Goal: Task Accomplishment & Management: Use online tool/utility

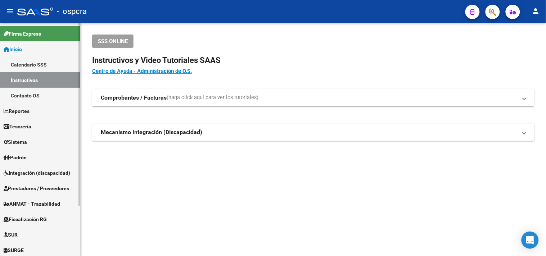
click at [33, 81] on link "Instructivos" at bounding box center [40, 79] width 80 height 15
click at [38, 219] on span "Fiscalización RG" at bounding box center [25, 220] width 43 height 8
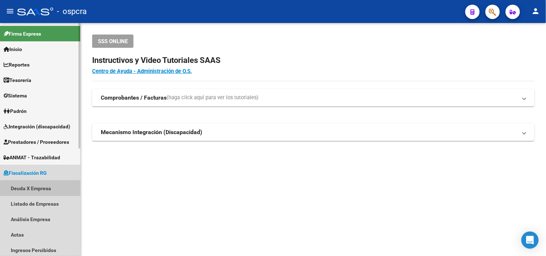
click at [32, 185] on link "Deuda X Empresa" at bounding box center [40, 188] width 80 height 15
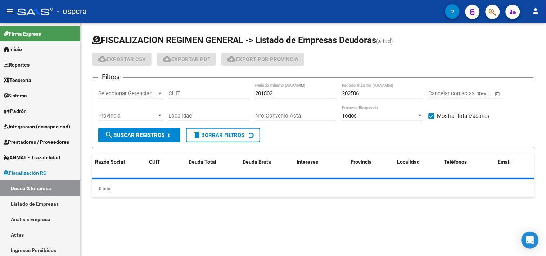
click at [130, 88] on div "Seleccionar Gerenciador Seleccionar Gerenciador" at bounding box center [130, 91] width 65 height 15
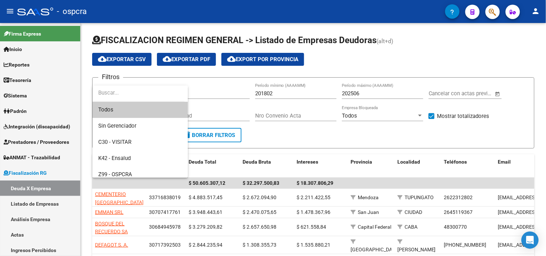
click at [214, 91] on div at bounding box center [273, 128] width 546 height 256
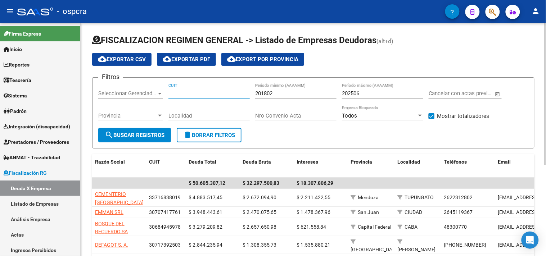
click at [198, 91] on input "CUIT" at bounding box center [209, 93] width 81 height 6
paste input "11-24807173-"
type input "11-24807173-"
drag, startPoint x: 209, startPoint y: 94, endPoint x: 116, endPoint y: 95, distance: 92.6
click at [116, 95] on div "Filtros Seleccionar Gerenciador Seleccionar Gerenciador 11-24807173- CUIT 20180…" at bounding box center [313, 106] width 430 height 45
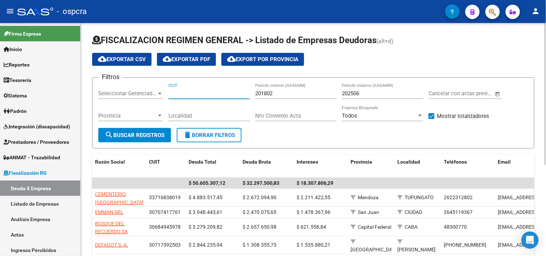
paste input "30-71739250-3"
type input "30-71739250-3"
click at [135, 134] on span "search Buscar Registros" at bounding box center [135, 135] width 60 height 6
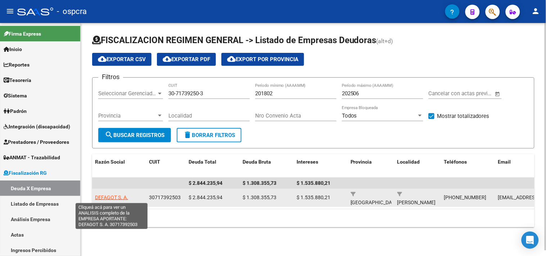
click at [116, 198] on span "DEFAGOT S. A." at bounding box center [111, 198] width 33 height 6
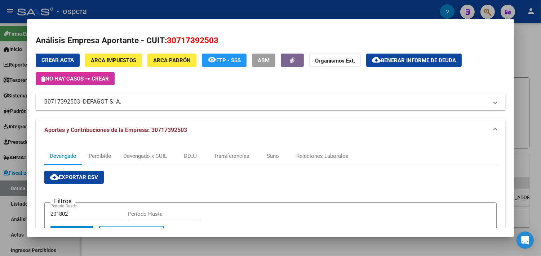
drag, startPoint x: 135, startPoint y: 105, endPoint x: 119, endPoint y: 103, distance: 15.9
click at [119, 103] on mat-panel-title "30717392503 - DEFAGOT S. A." at bounding box center [265, 102] width 443 height 9
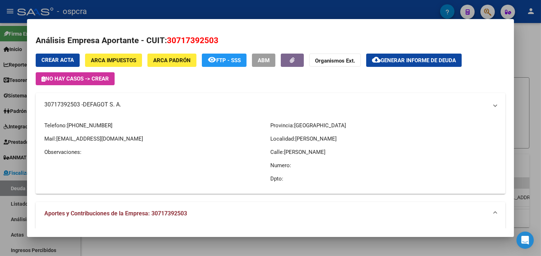
copy mat-panel-title "30717392503 - DEFAGOT S. A."
drag, startPoint x: 42, startPoint y: 104, endPoint x: 76, endPoint y: 108, distance: 34.8
click at [76, 108] on mat-panel-title "30717392503 - DEFAGOT S. A." at bounding box center [265, 104] width 443 height 9
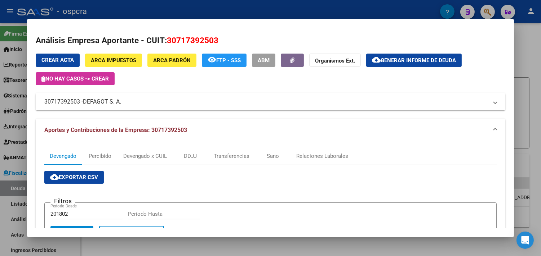
copy mat-panel-title "30717392503"
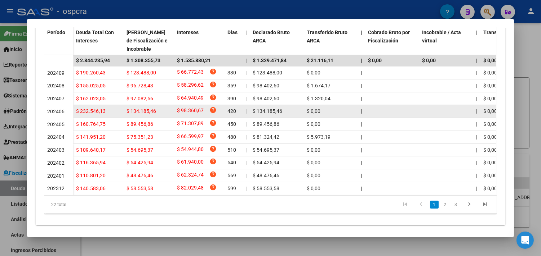
scroll to position [239, 0]
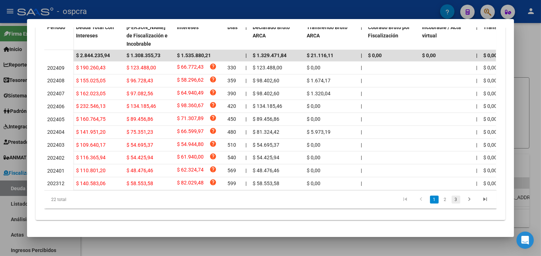
click at [453, 197] on link "3" at bounding box center [455, 200] width 9 height 8
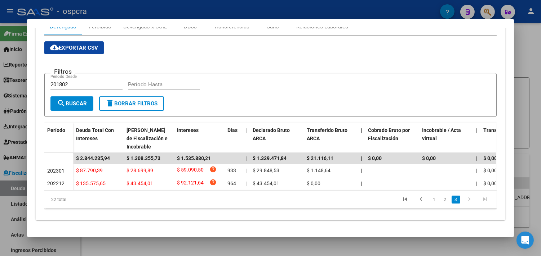
scroll to position [135, 0]
click at [440, 199] on link "2" at bounding box center [444, 200] width 9 height 8
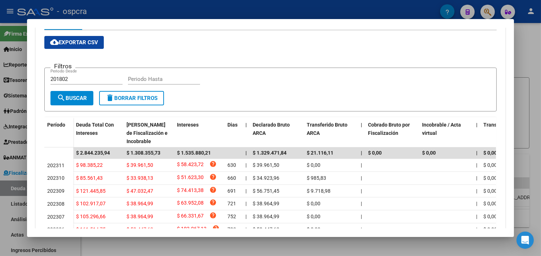
scroll to position [239, 0]
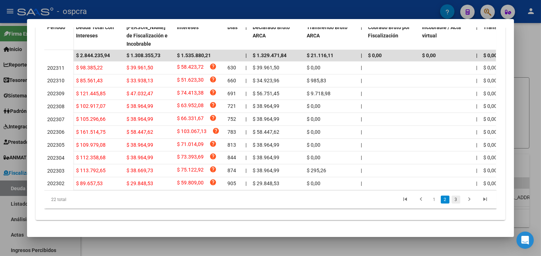
click at [453, 200] on link "3" at bounding box center [455, 200] width 9 height 8
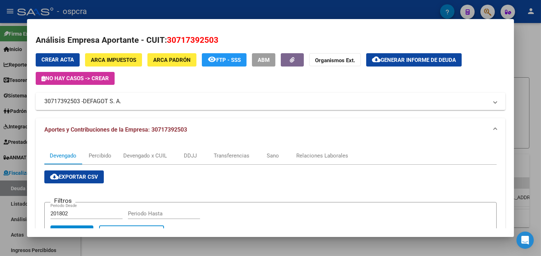
scroll to position [0, 0]
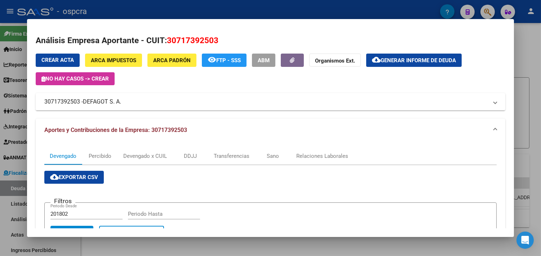
click at [397, 57] on span "Generar informe de deuda" at bounding box center [417, 60] width 75 height 6
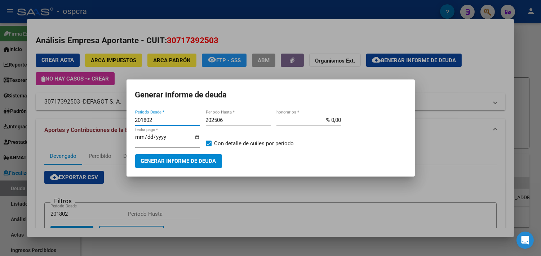
drag, startPoint x: 159, startPoint y: 118, endPoint x: 184, endPoint y: 99, distance: 31.3
click at [141, 122] on input "201802" at bounding box center [167, 120] width 65 height 6
type input "202212"
click at [228, 121] on input "202506" at bounding box center [238, 120] width 65 height 6
click at [167, 166] on button "Generar informe de deuda" at bounding box center [178, 160] width 87 height 13
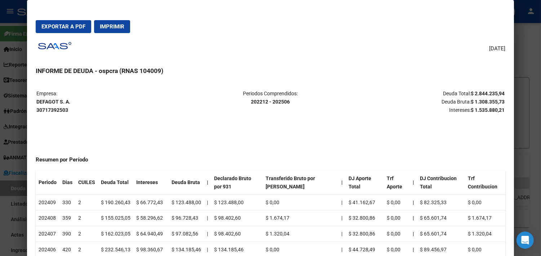
drag, startPoint x: 475, startPoint y: 94, endPoint x: 499, endPoint y: 93, distance: 24.9
click at [499, 93] on strong "$ 2.844.235,94" at bounding box center [487, 94] width 34 height 6
copy strong "2.844.235,94"
click at [40, 108] on strong "DEFAGOT S. A. 30717392503" at bounding box center [53, 106] width 34 height 14
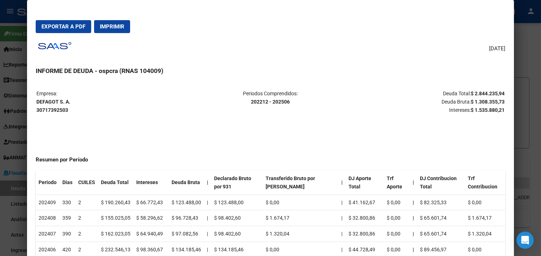
drag, startPoint x: 247, startPoint y: 102, endPoint x: 287, endPoint y: 103, distance: 40.4
click at [287, 103] on p "Periodos Comprendidos: 202212 - 202506" at bounding box center [271, 98] width 156 height 17
copy strong "202212 - 202506"
click at [440, 48] on div "[DATE] INFORME DE DEUDA - ospcra (RNAS 104009) Empresa: DEFAGOT S. A. 307173925…" at bounding box center [270, 153] width 469 height 228
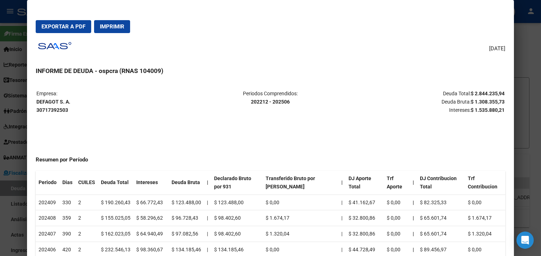
click at [67, 26] on span "Exportar a PDF" at bounding box center [63, 26] width 44 height 6
click at [519, 63] on div at bounding box center [270, 128] width 541 height 256
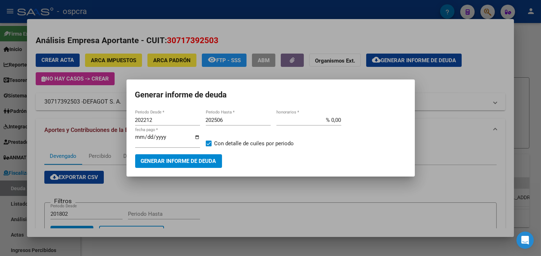
click at [528, 62] on div at bounding box center [270, 128] width 541 height 256
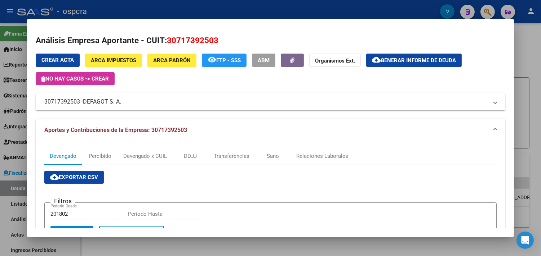
click at [528, 62] on div at bounding box center [270, 128] width 541 height 256
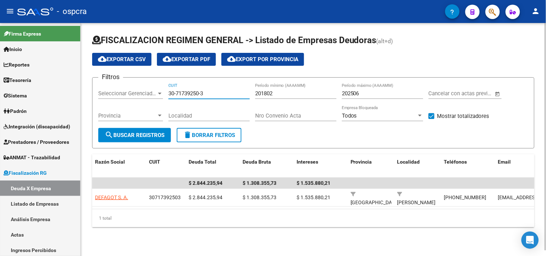
click at [181, 92] on input "30-71739250-3" at bounding box center [209, 93] width 81 height 6
paste input "40452-8"
type input "30-71740452-8"
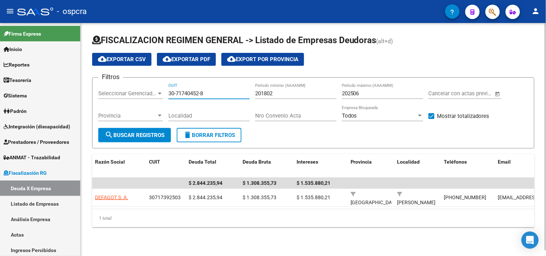
click at [151, 132] on span "search Buscar Registros" at bounding box center [135, 135] width 60 height 6
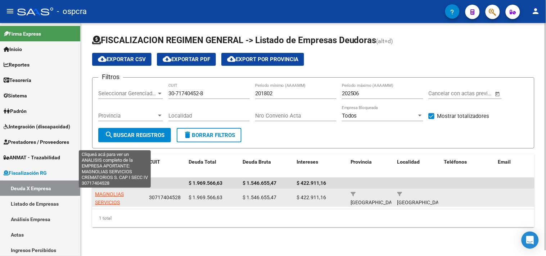
click at [105, 199] on span "MAGNOLIAS SERVICIOS CREMATORIOS S. CAP I SECC IV" at bounding box center [115, 207] width 40 height 30
type textarea "30717404528"
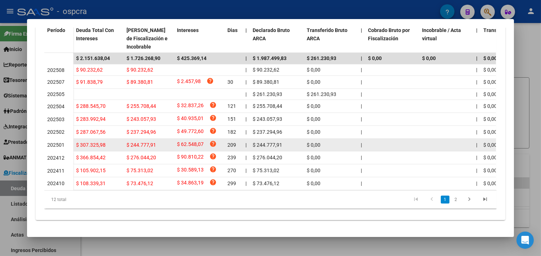
scroll to position [236, 0]
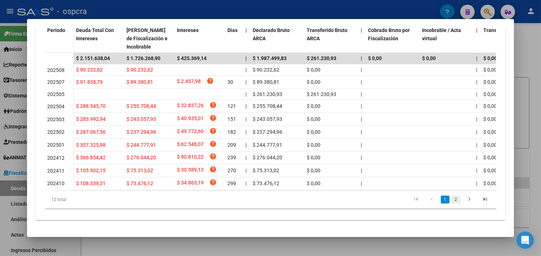
click at [453, 199] on link "2" at bounding box center [455, 200] width 9 height 8
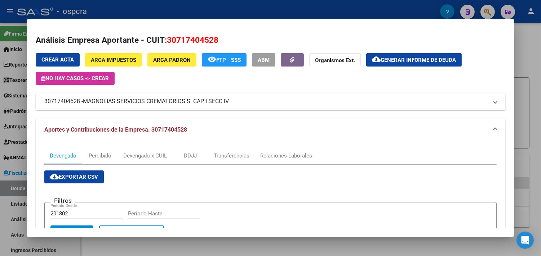
scroll to position [0, 0]
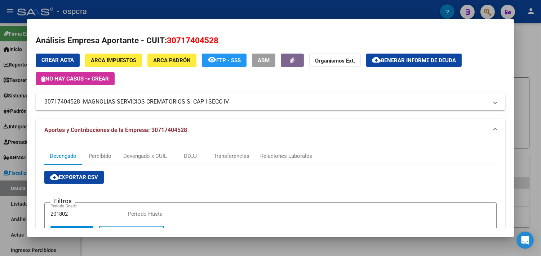
click at [415, 57] on span "cloud_download Generar informe de deuda" at bounding box center [414, 60] width 84 height 6
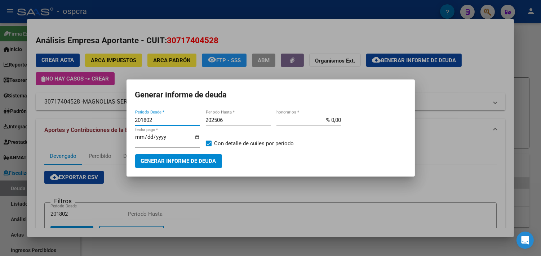
drag, startPoint x: 160, startPoint y: 117, endPoint x: 142, endPoint y: 120, distance: 18.2
click at [142, 120] on input "201802" at bounding box center [167, 120] width 65 height 6
type input "202408"
click at [159, 165] on button "Generar informe de deuda" at bounding box center [178, 160] width 87 height 13
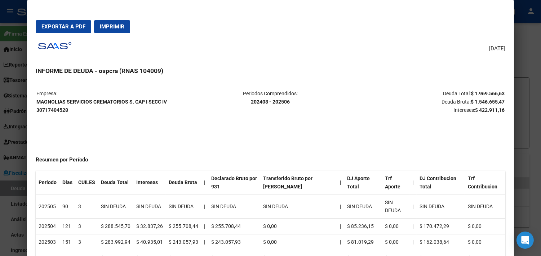
click at [49, 109] on strong "MAGNOLIAS SERVICIOS CREMATORIOS S. CAP I SECC IV 30717404528" at bounding box center [101, 106] width 130 height 14
copy strong "30717404528"
drag, startPoint x: 41, startPoint y: 106, endPoint x: 35, endPoint y: 103, distance: 6.8
click at [41, 106] on p "Empresa: MAGNOLIAS SERVICIOS CREMATORIOS S. CAP I SECC IV 30717404528" at bounding box center [114, 102] width 156 height 24
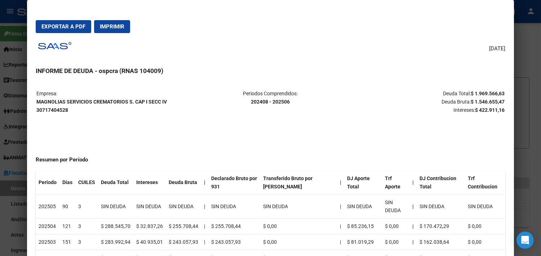
drag, startPoint x: 33, startPoint y: 101, endPoint x: 126, endPoint y: 99, distance: 93.3
click at [126, 99] on strong "MAGNOLIAS SERVICIOS CREMATORIOS S. CAP I SECC IV 30717404528" at bounding box center [101, 106] width 130 height 14
copy strong "MAGNOLIAS SERVICIOS CREMATORIOS"
drag, startPoint x: 247, startPoint y: 101, endPoint x: 287, endPoint y: 105, distance: 40.5
click at [287, 105] on p "Periodos Comprendidos: 202408 - 202506" at bounding box center [271, 98] width 156 height 17
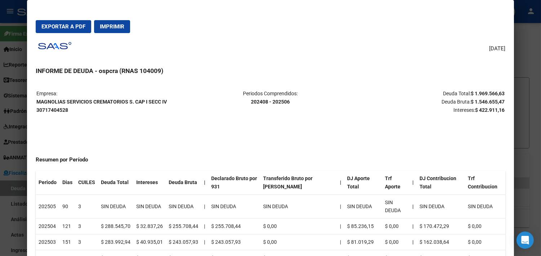
copy strong "202408 - 202506"
click at [480, 95] on strong "$ 1.969.566,63" at bounding box center [487, 94] width 34 height 6
drag, startPoint x: 470, startPoint y: 94, endPoint x: 502, endPoint y: 93, distance: 32.1
click at [502, 93] on mat-dialog-content "Empresa: MAGNOLIAS SERVICIOS CREMATORIOS S. CAP I SECC IV 30717404528 Periodos …" at bounding box center [270, 174] width 487 height 185
click at [499, 93] on strong "$ 1.969.566,63" at bounding box center [487, 94] width 34 height 6
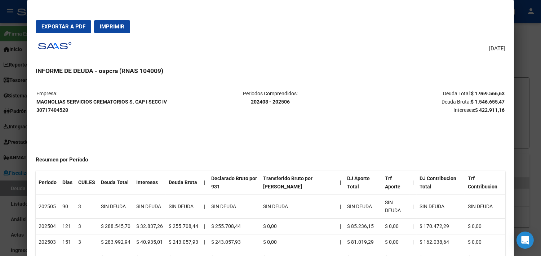
drag, startPoint x: 467, startPoint y: 95, endPoint x: 501, endPoint y: 91, distance: 33.7
click at [501, 91] on strong "$ 1.969.566,63" at bounding box center [487, 94] width 34 height 6
copy strong "$ 1.969.566,63"
click at [73, 28] on span "Exportar a PDF" at bounding box center [63, 26] width 44 height 6
click at [526, 45] on div at bounding box center [270, 128] width 541 height 256
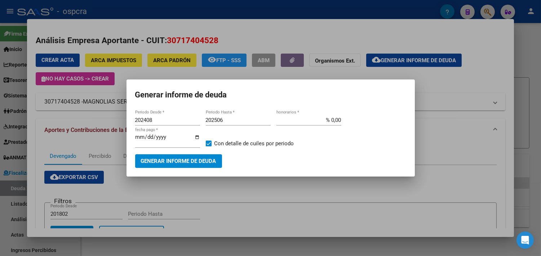
click at [478, 97] on div at bounding box center [270, 128] width 541 height 256
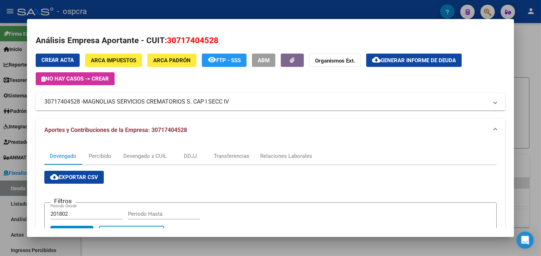
click at [530, 85] on div at bounding box center [270, 128] width 541 height 256
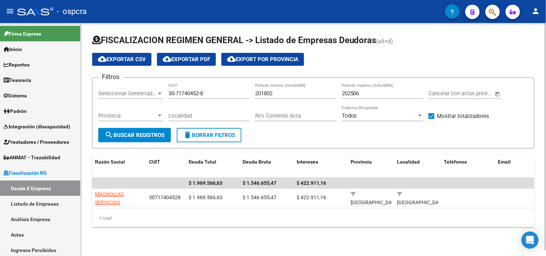
click at [199, 95] on input "30-71740452-8" at bounding box center [209, 93] width 81 height 6
paste input "27-16975143-4"
click at [138, 142] on button "search Buscar Registros" at bounding box center [134, 135] width 73 height 14
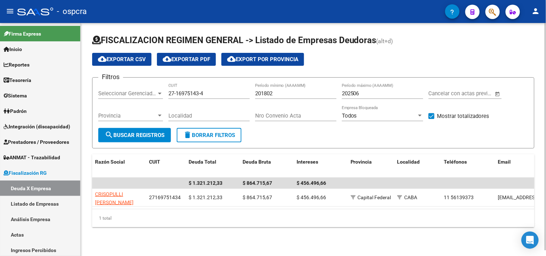
click at [381, 228] on div "1 total" at bounding box center [313, 219] width 443 height 18
click at [198, 92] on input "27-16975143-4" at bounding box center [209, 93] width 81 height 6
paste input
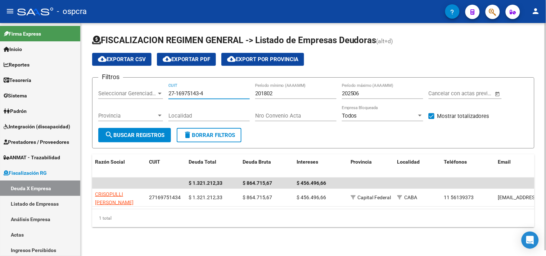
type input "27-16975143-4"
click at [140, 138] on span "search Buscar Registros" at bounding box center [135, 135] width 60 height 6
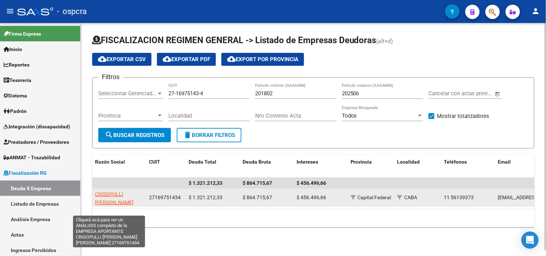
click at [107, 202] on span "CRISOPULLI [PERSON_NAME] [PERSON_NAME]" at bounding box center [114, 203] width 39 height 22
type textarea "27169751434"
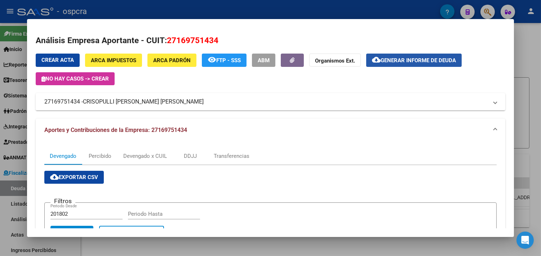
click at [393, 65] on button "cloud_download Generar informe de deuda" at bounding box center [413, 60] width 95 height 13
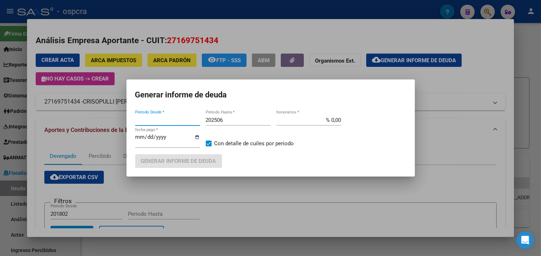
type input "201802"
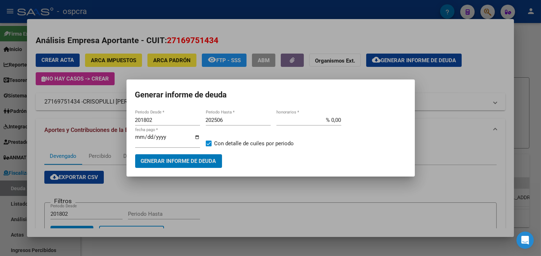
click at [465, 130] on div at bounding box center [270, 128] width 541 height 256
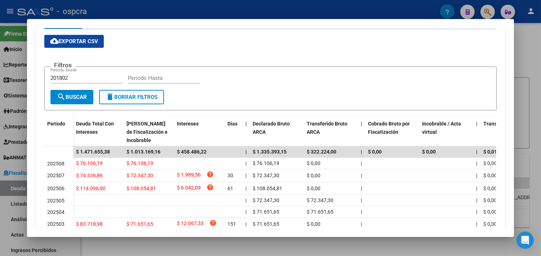
scroll to position [235, 0]
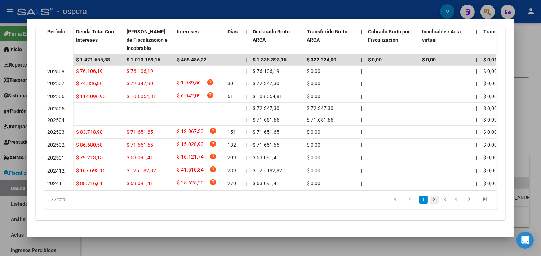
click at [431, 201] on link "2" at bounding box center [434, 200] width 9 height 8
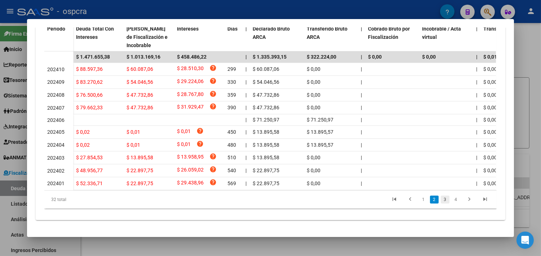
click at [442, 202] on link "3" at bounding box center [444, 200] width 9 height 8
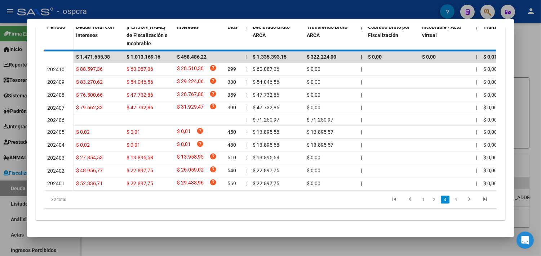
scroll to position [233, 0]
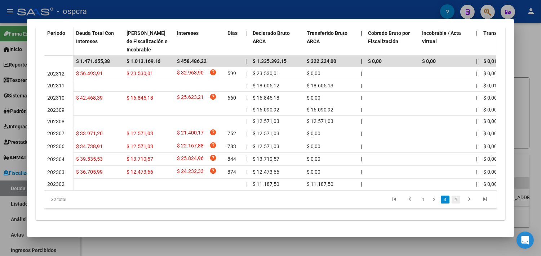
click at [452, 198] on link "4" at bounding box center [455, 200] width 9 height 8
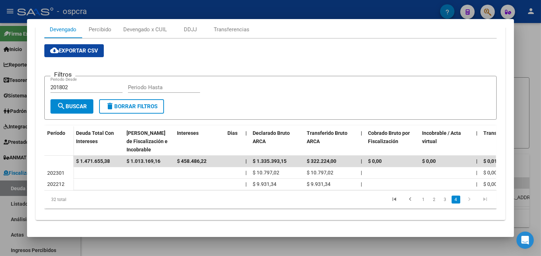
scroll to position [132, 0]
click at [441, 201] on link "3" at bounding box center [444, 200] width 9 height 8
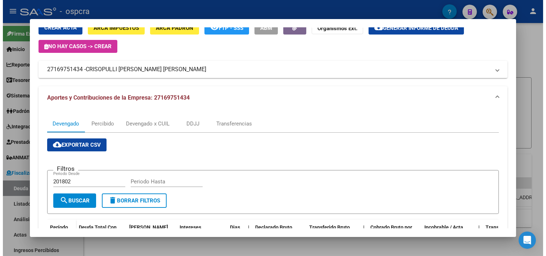
scroll to position [0, 0]
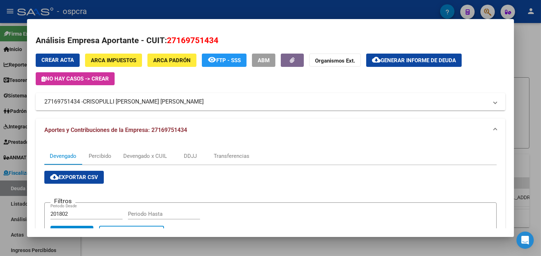
click at [395, 58] on span "Generar informe de deuda" at bounding box center [417, 60] width 75 height 6
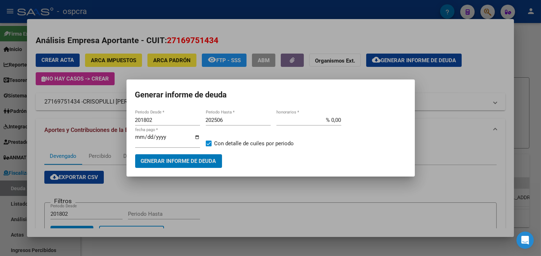
drag, startPoint x: 162, startPoint y: 120, endPoint x: 142, endPoint y: 120, distance: 20.2
click at [142, 120] on input "201802" at bounding box center [167, 120] width 65 height 6
drag, startPoint x: 141, startPoint y: 119, endPoint x: 197, endPoint y: 116, distance: 55.9
click at [193, 119] on input "201802" at bounding box center [167, 120] width 65 height 6
type input "202303"
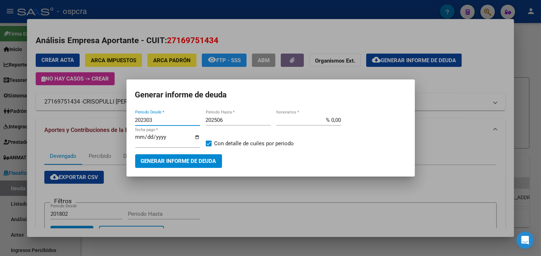
click at [164, 161] on span "Generar informe de deuda" at bounding box center [178, 161] width 75 height 6
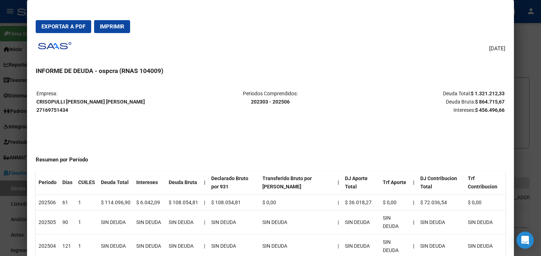
click at [54, 110] on strong "CRISOPULLI [PERSON_NAME] [PERSON_NAME] 27169751434" at bounding box center [90, 106] width 108 height 14
copy strong "27169751434"
click at [49, 99] on strong "CRISOPULLI [PERSON_NAME] [PERSON_NAME] 27169751434" at bounding box center [90, 106] width 108 height 14
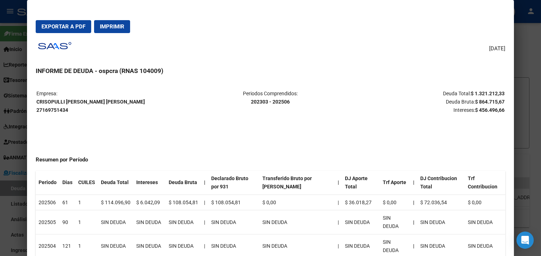
click at [49, 99] on strong "CRISOPULLI [PERSON_NAME] [PERSON_NAME] 27169751434" at bounding box center [90, 106] width 108 height 14
copy strong "CRISOPULLI [PERSON_NAME] [PERSON_NAME]"
click at [252, 102] on strong "202303 - 202506" at bounding box center [270, 102] width 39 height 6
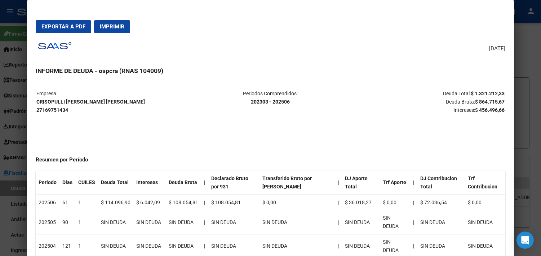
drag, startPoint x: 260, startPoint y: 109, endPoint x: 255, endPoint y: 107, distance: 5.3
click at [260, 109] on td "Periodos Comprendidos: 202303 - 202506" at bounding box center [271, 102] width 156 height 24
click at [251, 103] on strong "202303 - 202506" at bounding box center [270, 102] width 39 height 6
click at [251, 101] on strong "202303 - 202506" at bounding box center [270, 102] width 39 height 6
drag, startPoint x: 247, startPoint y: 99, endPoint x: 287, endPoint y: 102, distance: 39.3
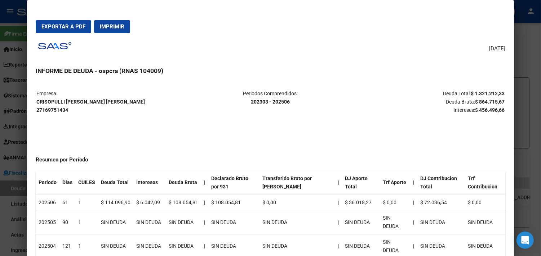
click at [287, 102] on p "Periodos Comprendidos: 202303 - 202506" at bounding box center [271, 98] width 156 height 17
drag, startPoint x: 473, startPoint y: 93, endPoint x: 500, endPoint y: 90, distance: 26.8
click at [500, 91] on strong "$ 1.321.212,33" at bounding box center [487, 94] width 34 height 6
click at [481, 91] on strong "$ 1.321.212,33" at bounding box center [487, 94] width 34 height 6
drag, startPoint x: 466, startPoint y: 93, endPoint x: 501, endPoint y: 94, distance: 34.6
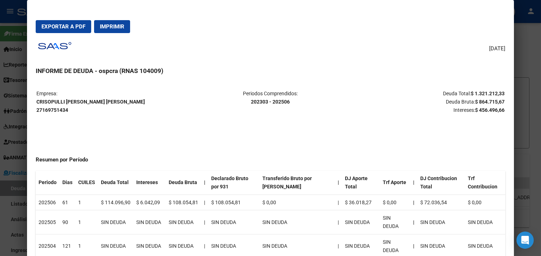
click at [501, 94] on p "Deuda Total: $ 1.321.212,33 Deuda Bruta: $ 864.715,67 Intereses: $ 456.496,66" at bounding box center [427, 102] width 156 height 24
click at [67, 29] on span "Exportar a PDF" at bounding box center [63, 26] width 44 height 6
click at [524, 129] on div at bounding box center [270, 128] width 541 height 256
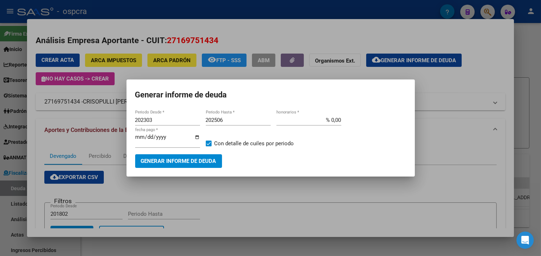
click at [526, 130] on div at bounding box center [270, 128] width 541 height 256
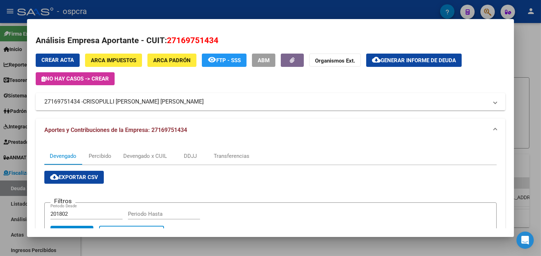
click at [526, 132] on div at bounding box center [270, 128] width 541 height 256
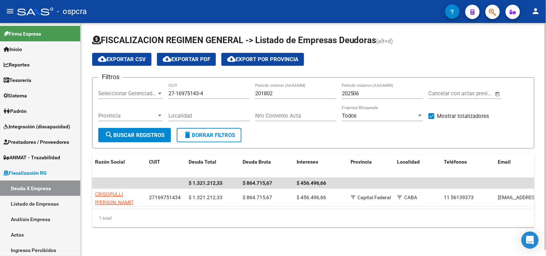
click at [184, 93] on input "27-16975143-4" at bounding box center [209, 93] width 81 height 6
paste input "30-68245614-7"
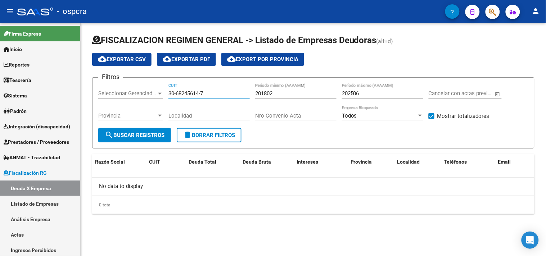
click at [192, 94] on input "30-68245614-7" at bounding box center [209, 93] width 81 height 6
paste input "71727373-3"
type input "30-71727373-3"
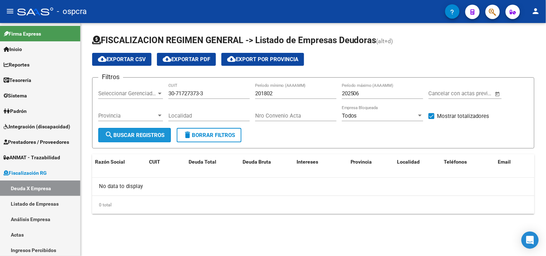
click at [134, 136] on span "search Buscar Registros" at bounding box center [135, 135] width 60 height 6
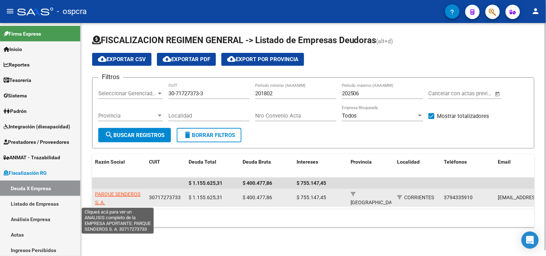
click at [124, 195] on span "PARQUE SENDEROS S. A." at bounding box center [117, 199] width 45 height 14
type textarea "30717273733"
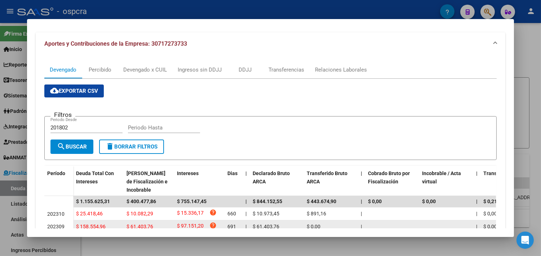
scroll to position [73, 0]
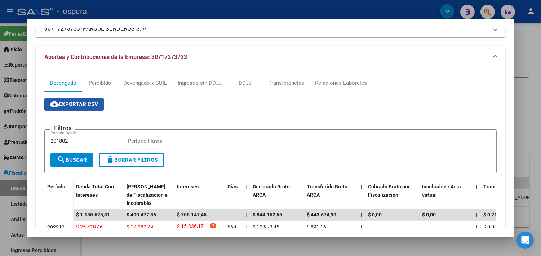
click at [72, 107] on span "cloud_download Exportar CSV" at bounding box center [74, 104] width 48 height 6
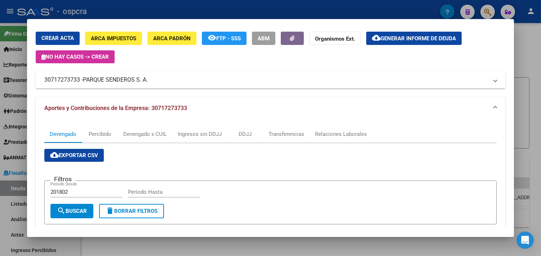
scroll to position [53, 0]
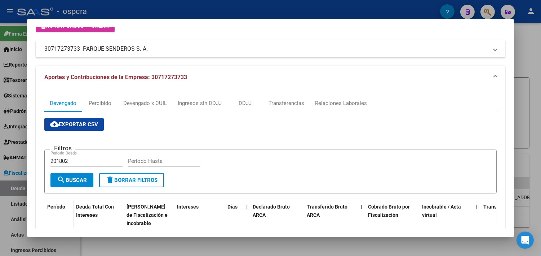
click at [467, 38] on div "Crear Acta ARCA Impuestos ARCA [PERSON_NAME] remove_red_eye FTP - SSS ABM Organ…" at bounding box center [270, 29] width 469 height 57
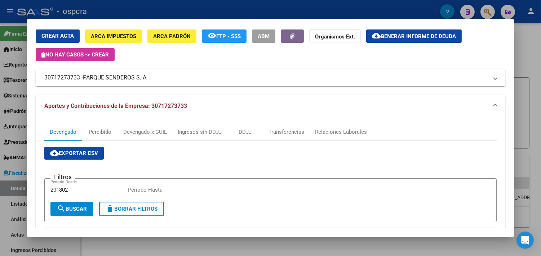
scroll to position [0, 0]
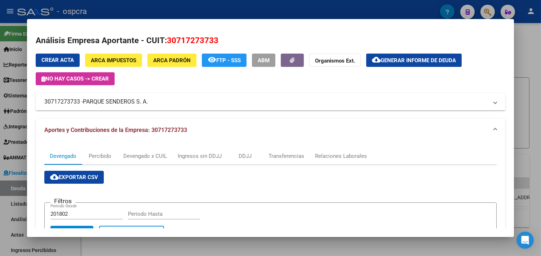
click at [424, 57] on span "Generar informe de deuda" at bounding box center [417, 60] width 75 height 6
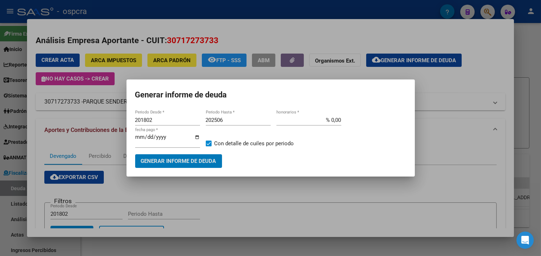
drag, startPoint x: 165, startPoint y: 121, endPoint x: 142, endPoint y: 122, distance: 22.3
click at [142, 122] on input "201802" at bounding box center [167, 120] width 65 height 6
drag, startPoint x: 142, startPoint y: 119, endPoint x: 222, endPoint y: 112, distance: 80.6
click at [201, 119] on app-form-text-field "201802 Periodo Desde *" at bounding box center [170, 124] width 71 height 18
type input "202212"
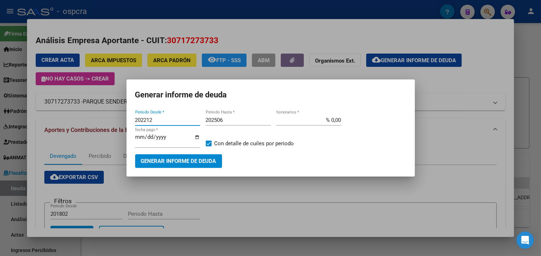
click at [170, 160] on span "Generar informe de deuda" at bounding box center [178, 161] width 75 height 6
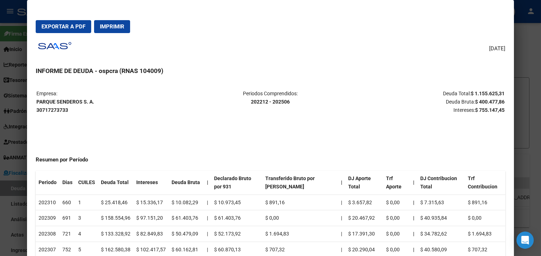
drag, startPoint x: 33, startPoint y: 101, endPoint x: 91, endPoint y: 101, distance: 58.3
click at [91, 101] on p "Empresa: PARQUE SENDEROS S. A. 30717273733" at bounding box center [114, 102] width 156 height 24
click at [47, 112] on strong "PARQUE SENDEROS S. A. 30717273733" at bounding box center [65, 106] width 58 height 14
drag, startPoint x: 248, startPoint y: 102, endPoint x: 287, endPoint y: 103, distance: 39.3
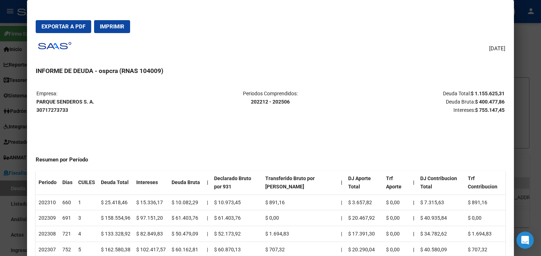
click at [287, 103] on p "Periodos Comprendidos: 202212 - 202506" at bounding box center [271, 98] width 156 height 17
drag, startPoint x: 474, startPoint y: 94, endPoint x: 501, endPoint y: 93, distance: 27.4
click at [501, 93] on strong "$ 1.155.625,31" at bounding box center [487, 94] width 34 height 6
click at [66, 25] on span "Exportar a PDF" at bounding box center [63, 26] width 44 height 6
click at [528, 53] on div at bounding box center [270, 128] width 541 height 256
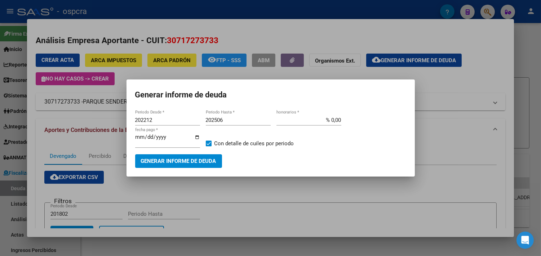
drag, startPoint x: 244, startPoint y: 195, endPoint x: 451, endPoint y: 156, distance: 210.7
click at [245, 195] on div at bounding box center [270, 128] width 541 height 256
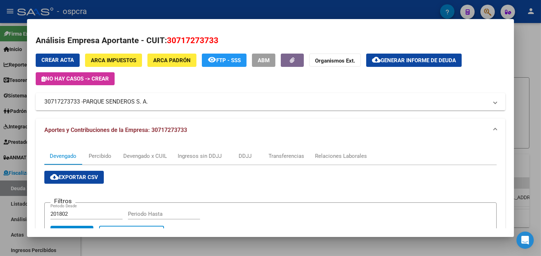
click at [531, 96] on div at bounding box center [270, 128] width 541 height 256
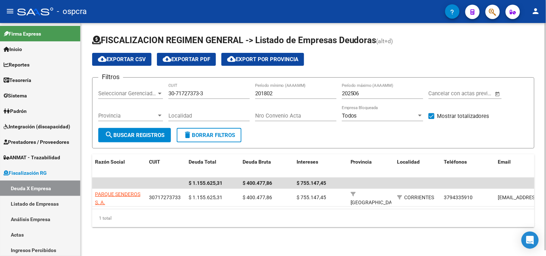
click at [192, 91] on input "30-71727373-3" at bounding box center [209, 93] width 81 height 6
paste input "68494597-8"
type input "30-68494597-8"
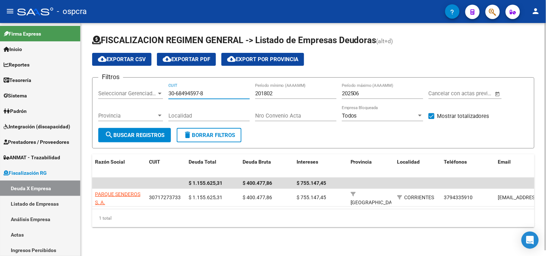
click at [139, 132] on span "search Buscar Registros" at bounding box center [135, 135] width 60 height 6
click at [229, 251] on div "FISCALIZACION REGIMEN GENERAL -> Listado de Empresas Deudoras (alt+d) cloud_dow…" at bounding box center [314, 137] width 466 height 228
drag, startPoint x: 419, startPoint y: 238, endPoint x: 377, endPoint y: 238, distance: 41.4
click at [419, 238] on div "FISCALIZACION REGIMEN GENERAL -> Listado de Empresas Deudoras (alt+d) cloud_dow…" at bounding box center [314, 137] width 466 height 228
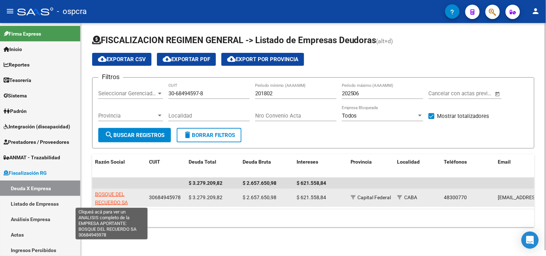
click at [113, 202] on span "BOSQUE DEL RECUERDO SA" at bounding box center [111, 199] width 33 height 14
type textarea "30684945978"
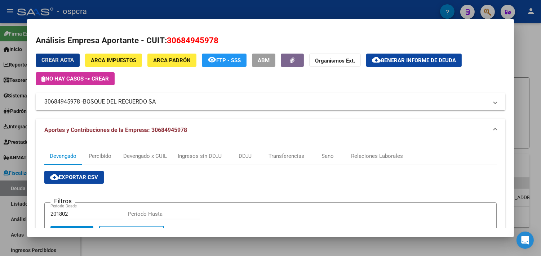
click at [526, 49] on div at bounding box center [270, 128] width 541 height 256
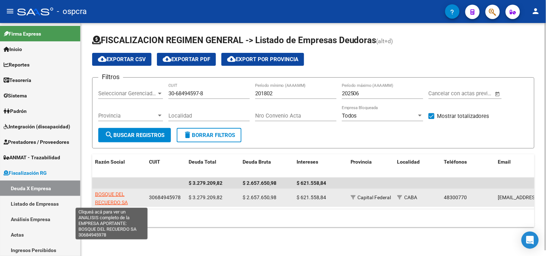
click at [111, 203] on span "BOSQUE DEL RECUERDO SA" at bounding box center [111, 199] width 33 height 14
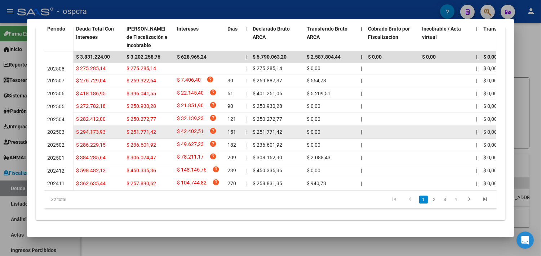
scroll to position [238, 0]
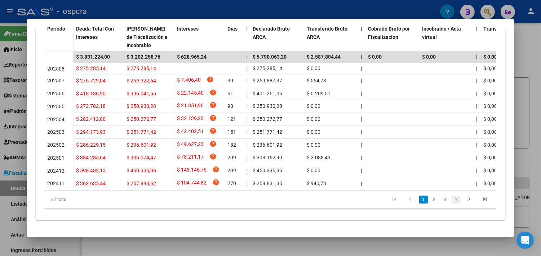
click at [452, 200] on link "4" at bounding box center [455, 200] width 9 height 8
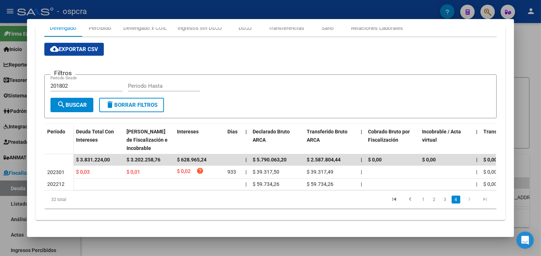
scroll to position [134, 0]
click at [441, 202] on link "3" at bounding box center [444, 200] width 9 height 8
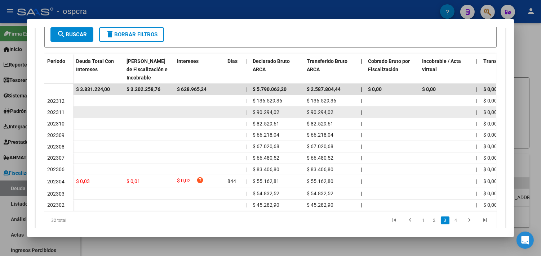
scroll to position [225, 0]
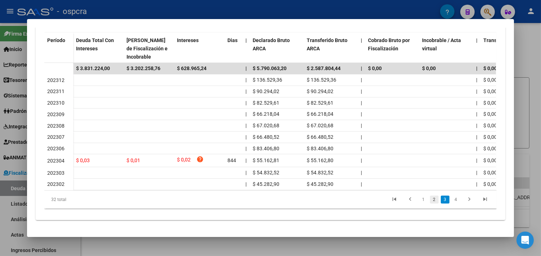
click at [430, 202] on link "2" at bounding box center [434, 200] width 9 height 8
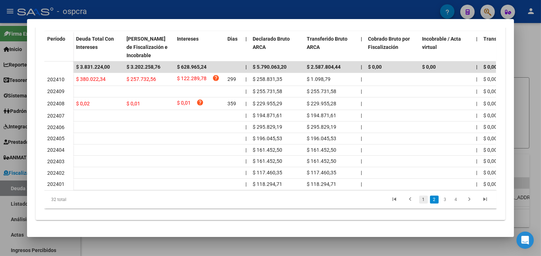
click at [420, 202] on link "1" at bounding box center [423, 200] width 9 height 8
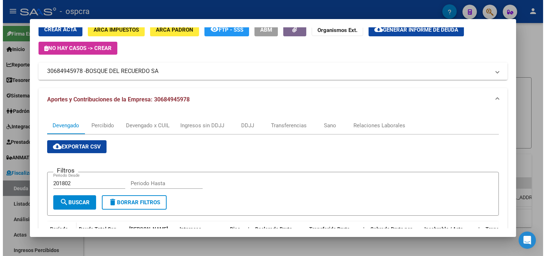
scroll to position [0, 0]
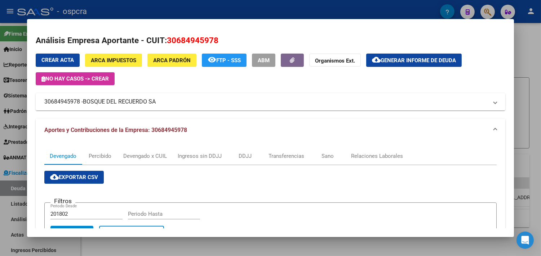
click at [402, 60] on span "Generar informe de deuda" at bounding box center [417, 60] width 75 height 6
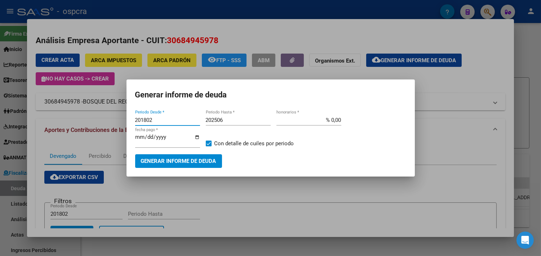
drag, startPoint x: 161, startPoint y: 123, endPoint x: 142, endPoint y: 123, distance: 19.4
click at [142, 123] on input "201802" at bounding box center [167, 120] width 65 height 6
type input "202410"
click at [175, 158] on span "Generar informe de deuda" at bounding box center [178, 161] width 75 height 6
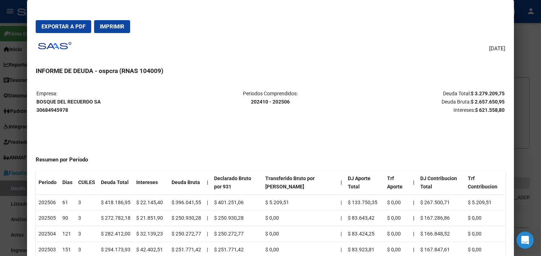
drag, startPoint x: 33, startPoint y: 100, endPoint x: 97, endPoint y: 100, distance: 63.0
click at [97, 100] on strong "BOSQUE DEL RECUERDO SA 30684945978" at bounding box center [68, 106] width 64 height 14
click at [49, 108] on strong "BOSQUE DEL RECUERDO SA 30684945978" at bounding box center [68, 106] width 64 height 14
drag, startPoint x: 467, startPoint y: 93, endPoint x: 500, endPoint y: 93, distance: 32.8
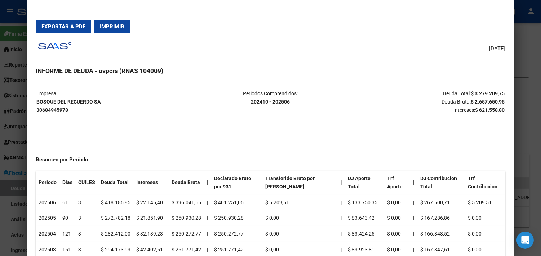
click at [500, 93] on strong "$ 3.279.209,75" at bounding box center [487, 94] width 34 height 6
drag, startPoint x: 250, startPoint y: 101, endPoint x: 286, endPoint y: 100, distance: 35.3
click at [286, 100] on p "Periodos Comprendidos: 202410 - 202506" at bounding box center [271, 98] width 156 height 17
click at [48, 24] on span "Exportar a PDF" at bounding box center [63, 26] width 44 height 6
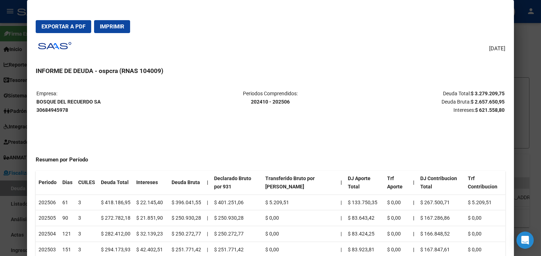
click at [526, 66] on div at bounding box center [270, 128] width 541 height 256
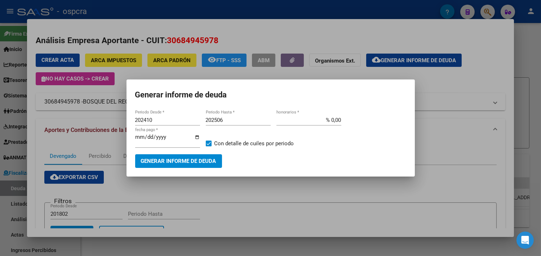
click at [478, 133] on div at bounding box center [270, 128] width 541 height 256
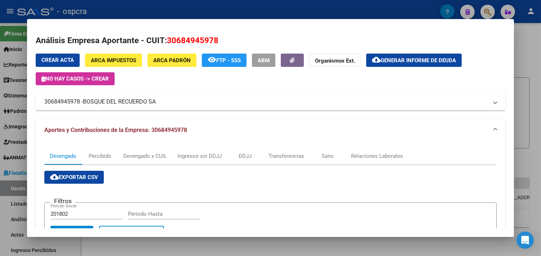
click at [534, 105] on div at bounding box center [270, 128] width 541 height 256
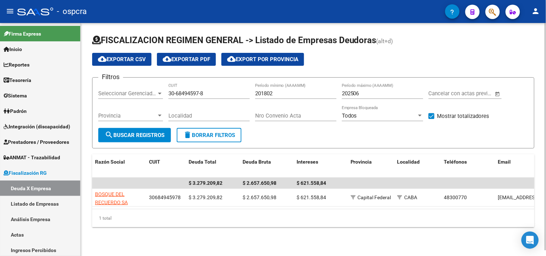
click at [180, 94] on input "30-68494597-8" at bounding box center [209, 93] width 81 height 6
paste input
paste input "33-71683801-9"
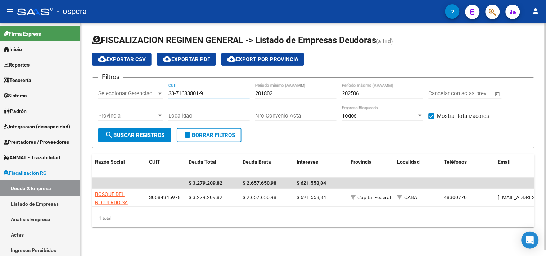
type input "33-71683801-9"
click at [142, 137] on span "search Buscar Registros" at bounding box center [135, 135] width 60 height 6
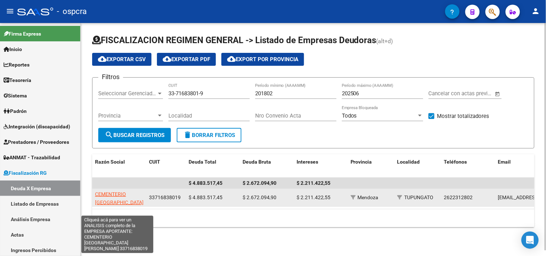
click at [109, 203] on span "CEMENTERIO [GEOGRAPHIC_DATA][PERSON_NAME]" at bounding box center [119, 203] width 49 height 22
type textarea "33716838019"
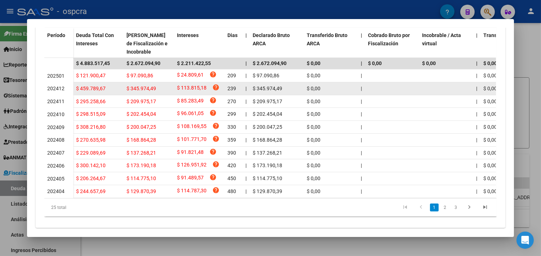
scroll to position [239, 0]
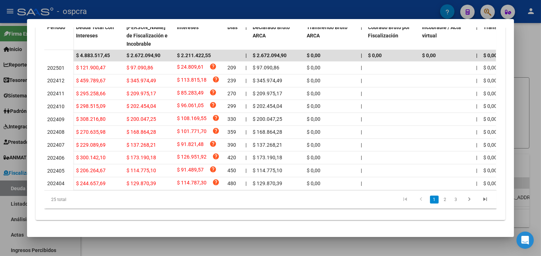
click at [523, 69] on div at bounding box center [270, 128] width 541 height 256
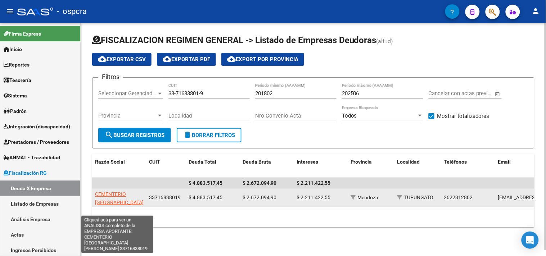
click at [120, 203] on span "CEMENTERIO [GEOGRAPHIC_DATA][PERSON_NAME]" at bounding box center [119, 203] width 49 height 22
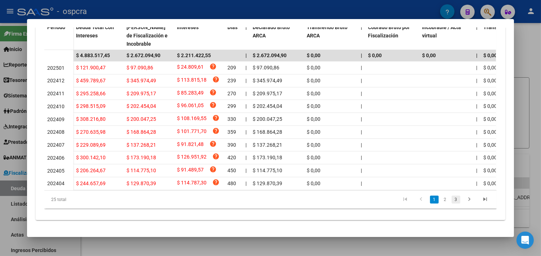
click at [452, 200] on link "3" at bounding box center [455, 200] width 9 height 8
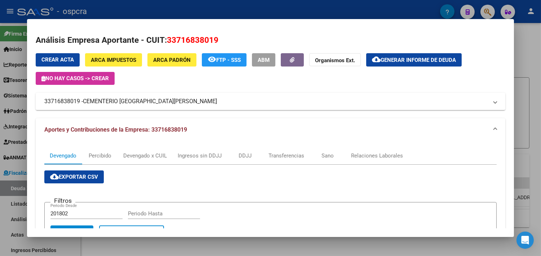
scroll to position [0, 0]
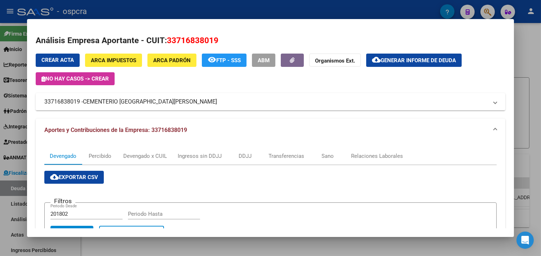
click at [418, 58] on span "Generar informe de deuda" at bounding box center [417, 60] width 75 height 6
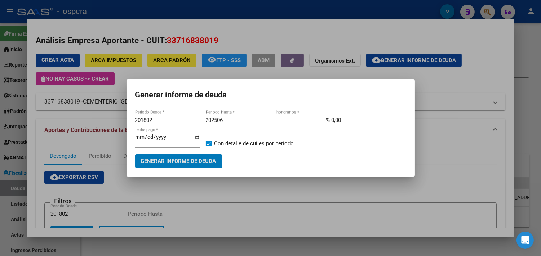
drag, startPoint x: 164, startPoint y: 118, endPoint x: 141, endPoint y: 119, distance: 22.7
click at [141, 119] on input "201802" at bounding box center [167, 120] width 65 height 6
drag, startPoint x: 143, startPoint y: 120, endPoint x: 247, endPoint y: 102, distance: 106.0
click at [214, 120] on div "201802 Periodo Desde * 202506 Periodo Hasta * % 0,00 honorarios * [DATE] fecha …" at bounding box center [270, 135] width 271 height 40
type input "202212"
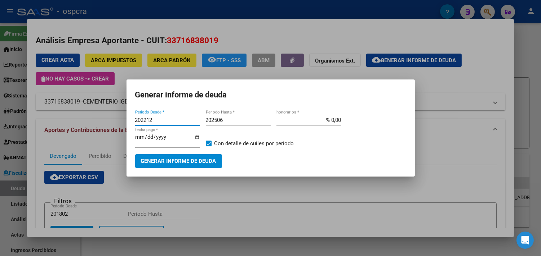
click at [180, 163] on span "Generar informe de deuda" at bounding box center [178, 161] width 75 height 6
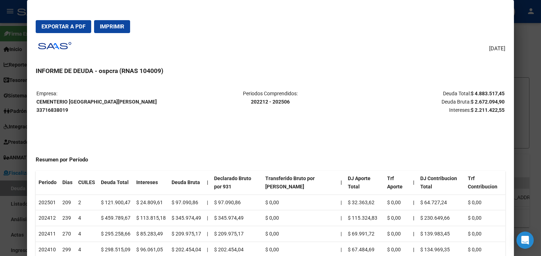
click at [45, 109] on strong "CEMENTERIO [GEOGRAPHIC_DATA][PERSON_NAME]" at bounding box center [96, 106] width 120 height 14
click at [48, 102] on strong "CEMENTERIO [GEOGRAPHIC_DATA][PERSON_NAME]" at bounding box center [96, 106] width 120 height 14
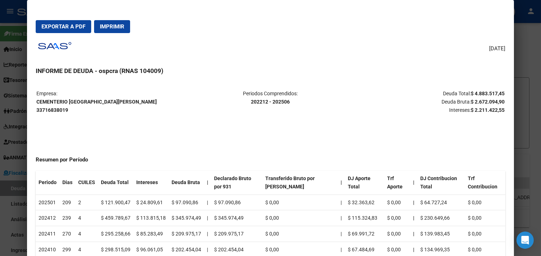
click at [252, 104] on strong "202212 - 202506" at bounding box center [270, 102] width 39 height 6
drag, startPoint x: 248, startPoint y: 102, endPoint x: 286, endPoint y: 101, distance: 37.8
click at [286, 101] on strong "202212 - 202506" at bounding box center [270, 102] width 39 height 6
drag, startPoint x: 470, startPoint y: 93, endPoint x: 500, endPoint y: 94, distance: 30.3
click at [500, 94] on strong "$ 4.883.517,45" at bounding box center [487, 94] width 34 height 6
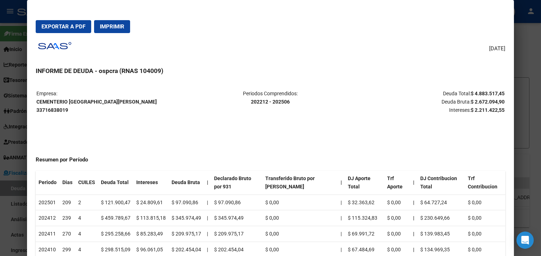
click at [385, 88] on mat-dialog-content "Empresa: CEMENTERIO [GEOGRAPHIC_DATA][PERSON_NAME] Periodos Comprendidos: 20221…" at bounding box center [270, 174] width 487 height 185
click at [65, 29] on span "Exportar a PDF" at bounding box center [63, 26] width 44 height 6
click at [525, 61] on div at bounding box center [270, 128] width 541 height 256
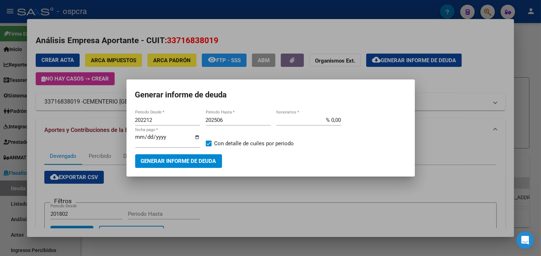
click at [471, 88] on div at bounding box center [270, 128] width 541 height 256
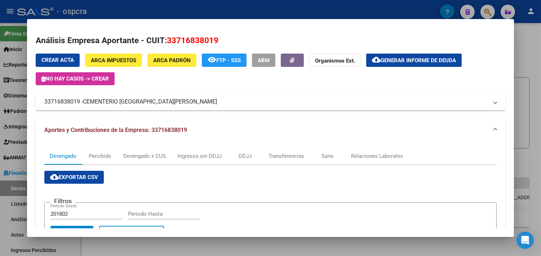
click at [533, 59] on div at bounding box center [270, 128] width 541 height 256
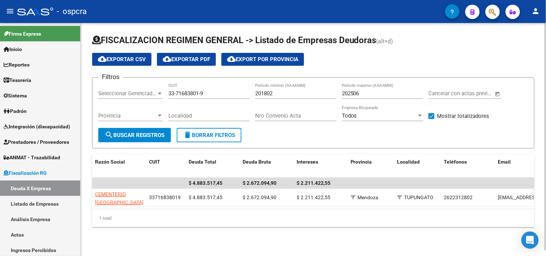
click at [181, 90] on div "33-71683801-9 CUIT" at bounding box center [209, 91] width 81 height 15
click at [185, 95] on input "33-71683801-9" at bounding box center [209, 93] width 81 height 6
click at [186, 96] on input "33-71683801-9" at bounding box center [209, 93] width 81 height 6
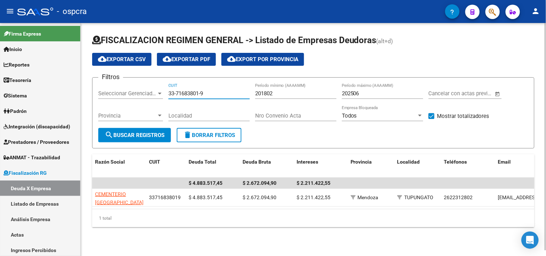
click at [186, 96] on input "33-71683801-9" at bounding box center [209, 93] width 81 height 6
paste input "20-34476658-5"
type input "20-34476658-5"
click at [143, 138] on span "search Buscar Registros" at bounding box center [135, 135] width 60 height 6
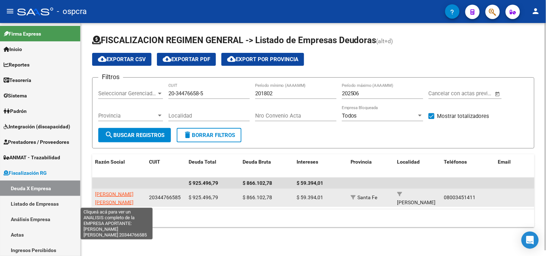
click at [106, 196] on span "[PERSON_NAME] [PERSON_NAME]" at bounding box center [114, 199] width 39 height 14
type textarea "20344766585"
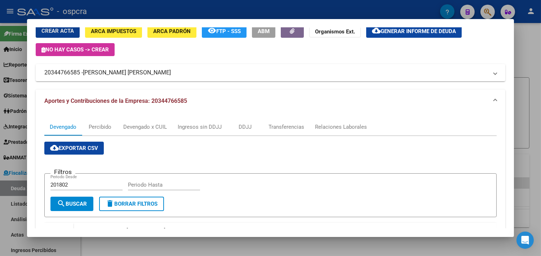
scroll to position [107, 0]
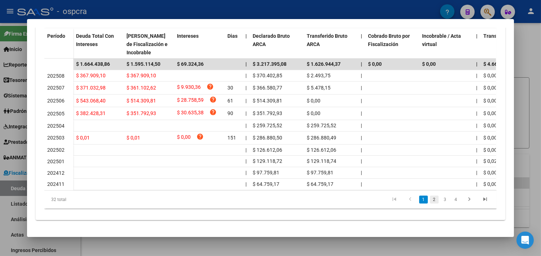
click at [430, 201] on link "2" at bounding box center [434, 200] width 9 height 8
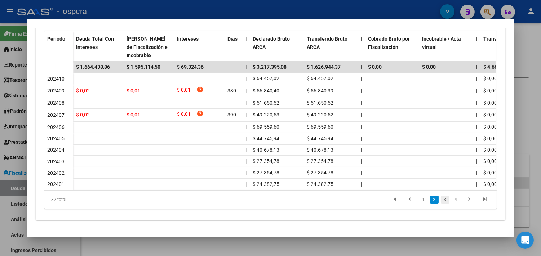
click at [441, 203] on link "3" at bounding box center [444, 200] width 9 height 8
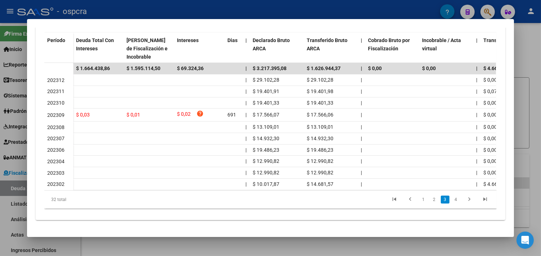
scroll to position [225, 0]
click at [419, 202] on link "1" at bounding box center [423, 200] width 9 height 8
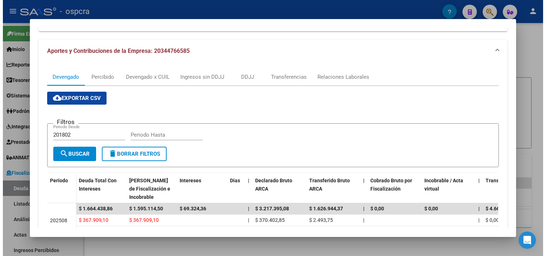
scroll to position [0, 0]
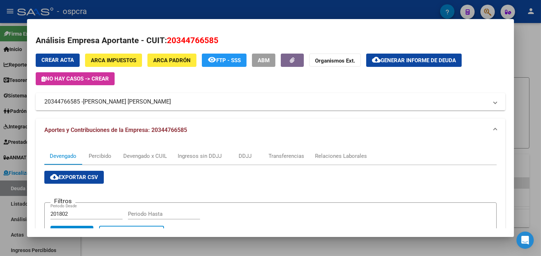
click at [526, 56] on div at bounding box center [270, 128] width 541 height 256
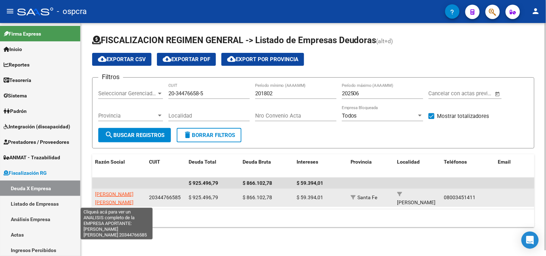
drag, startPoint x: 122, startPoint y: 207, endPoint x: 97, endPoint y: 196, distance: 27.1
click at [97, 202] on datatable-selection "$ 925.496,79 $ 866.102,78 $ 59.394,01 [PERSON_NAME] [PERSON_NAME] 20344766585 $…" at bounding box center [313, 205] width 443 height 6
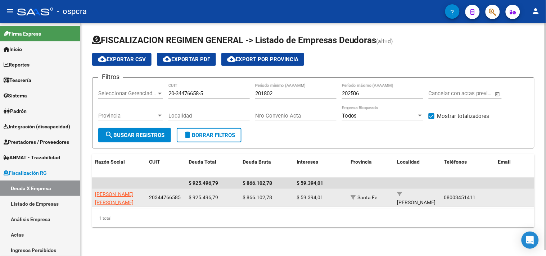
click at [130, 201] on app-link-go-to "[PERSON_NAME] [PERSON_NAME]" at bounding box center [119, 199] width 48 height 17
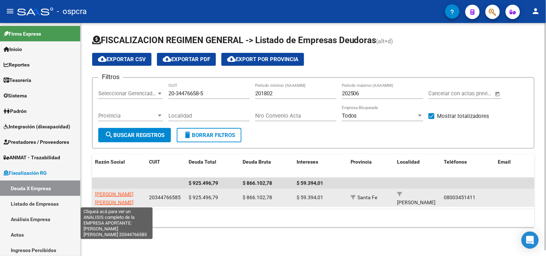
drag, startPoint x: 106, startPoint y: 200, endPoint x: 95, endPoint y: 193, distance: 13.4
click at [95, 193] on app-link-go-to "[PERSON_NAME] [PERSON_NAME]" at bounding box center [119, 199] width 48 height 17
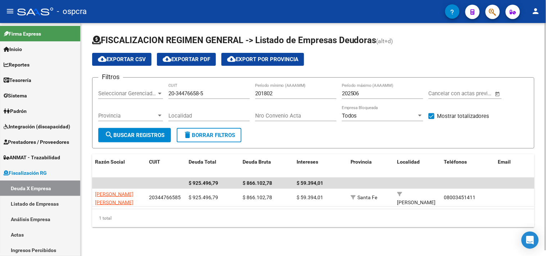
click at [193, 94] on input "20-34476658-5" at bounding box center [209, 93] width 81 height 6
paste input "30-71533633-9"
type input "30-71533633-9"
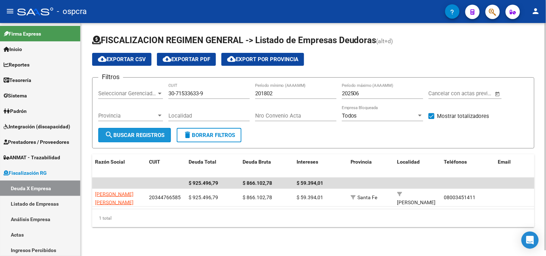
click at [129, 136] on span "search Buscar Registros" at bounding box center [135, 135] width 60 height 6
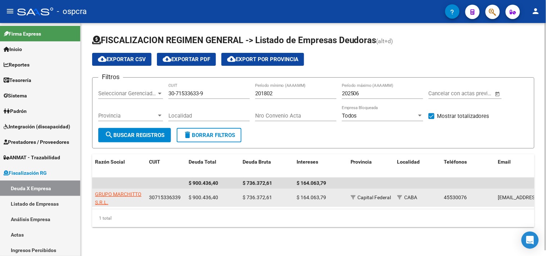
click at [113, 203] on app-link-go-to "GRUPO MARCHITTO S.R.L." at bounding box center [119, 199] width 48 height 17
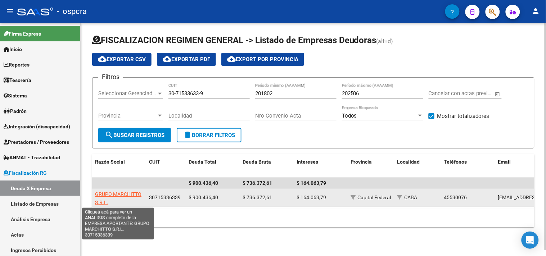
scroll to position [0, 0]
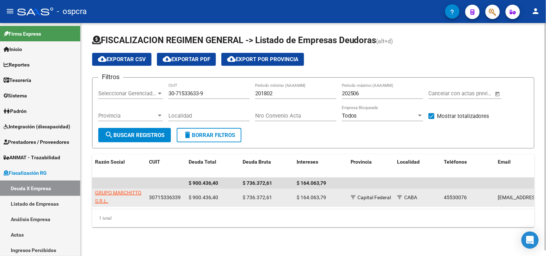
drag, startPoint x: 93, startPoint y: 195, endPoint x: 112, endPoint y: 203, distance: 21.1
click at [112, 203] on datatable-body-cell "GRUPO MARCHITTO S.R.L." at bounding box center [119, 198] width 54 height 18
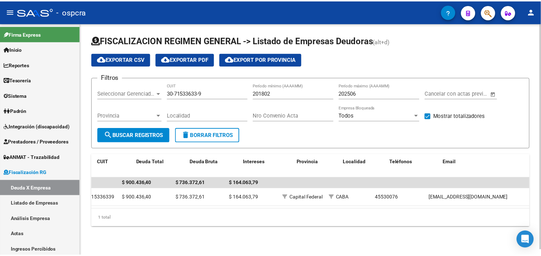
scroll to position [0, 0]
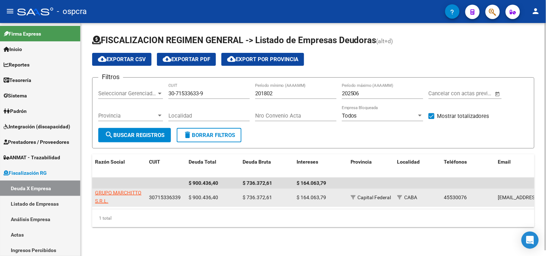
click at [132, 206] on datatable-body-cell "GRUPO MARCHITTO S.R.L." at bounding box center [119, 198] width 54 height 18
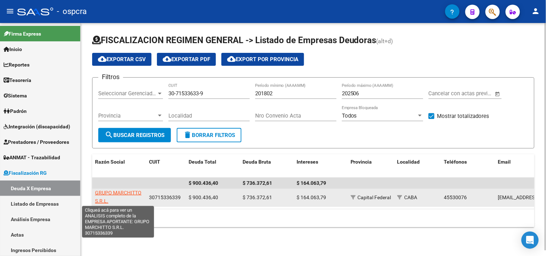
click at [101, 194] on span "GRUPO MARCHITTO S.R.L." at bounding box center [118, 197] width 46 height 14
type textarea "30715336339"
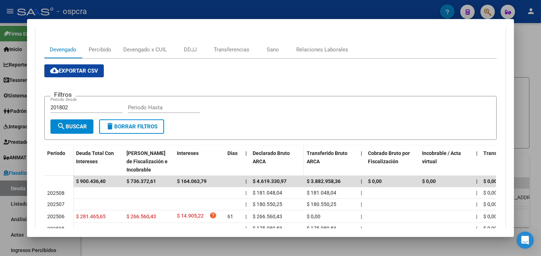
scroll to position [213, 0]
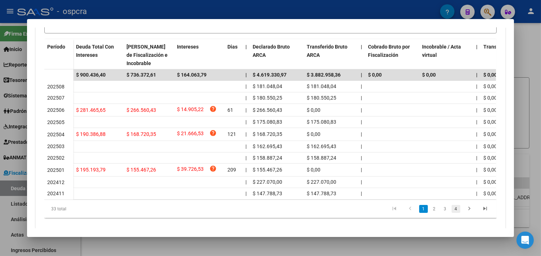
click at [452, 213] on link "4" at bounding box center [455, 209] width 9 height 8
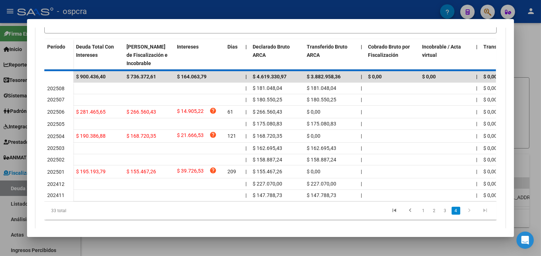
scroll to position [143, 0]
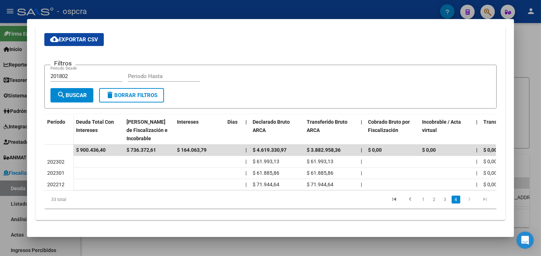
click at [441, 200] on link "3" at bounding box center [444, 200] width 9 height 8
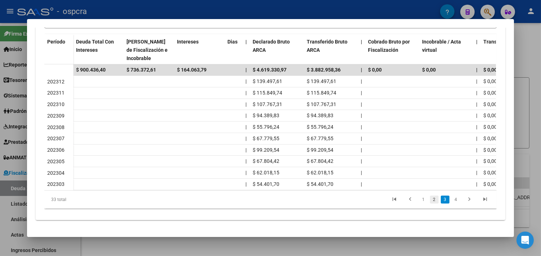
click at [434, 203] on link "2" at bounding box center [434, 200] width 9 height 8
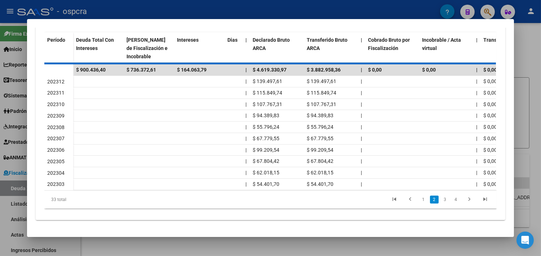
scroll to position [224, 0]
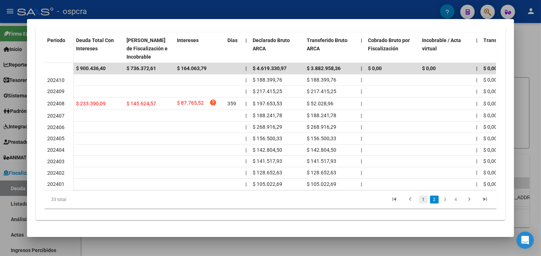
click at [420, 202] on link "1" at bounding box center [423, 200] width 9 height 8
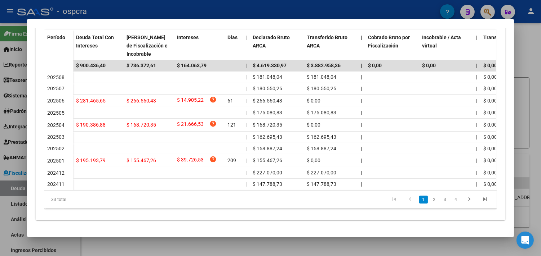
click at [523, 59] on div at bounding box center [270, 128] width 541 height 256
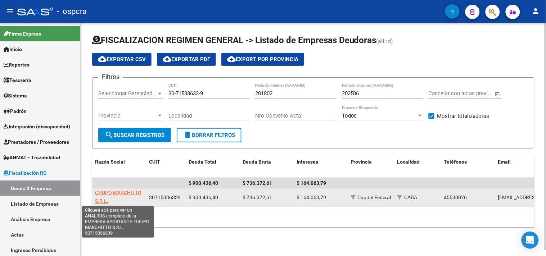
click at [129, 191] on span "GRUPO MARCHITTO S.R.L." at bounding box center [118, 197] width 46 height 14
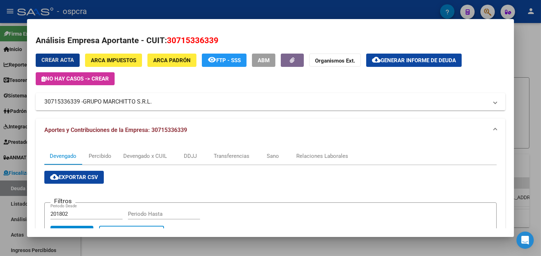
click at [402, 68] on div "Crear Acta ARCA Impuestos ARCA Padrón remove_red_eye FTP - SSS ABM Organismos E…" at bounding box center [270, 70] width 469 height 32
click at [403, 61] on span "Generar informe de deuda" at bounding box center [417, 60] width 75 height 6
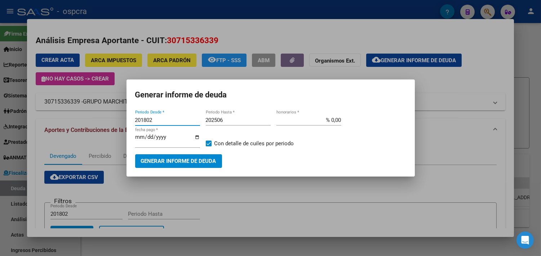
drag, startPoint x: 160, startPoint y: 117, endPoint x: 141, endPoint y: 120, distance: 19.3
click at [141, 120] on input "201802" at bounding box center [167, 120] width 65 height 6
type input "202408"
click at [193, 159] on span "Generar informe de deuda" at bounding box center [178, 161] width 75 height 6
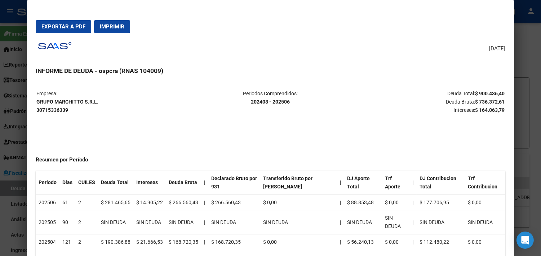
click at [63, 102] on strong "GRUPO [PERSON_NAME] S.R.L. 30715336339" at bounding box center [67, 106] width 62 height 14
click at [51, 113] on p "Empresa: GRUPO [PERSON_NAME] S.R.L. 30715336339" at bounding box center [114, 102] width 156 height 24
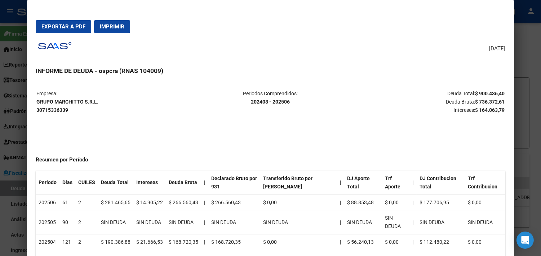
drag, startPoint x: 247, startPoint y: 100, endPoint x: 286, endPoint y: 100, distance: 39.3
click at [286, 100] on strong "202408 - 202506" at bounding box center [270, 102] width 39 height 6
drag, startPoint x: 471, startPoint y: 92, endPoint x: 500, endPoint y: 93, distance: 28.8
click at [500, 93] on strong "$ 900.436,40" at bounding box center [490, 94] width 30 height 6
drag, startPoint x: 478, startPoint y: 93, endPoint x: 473, endPoint y: 93, distance: 4.3
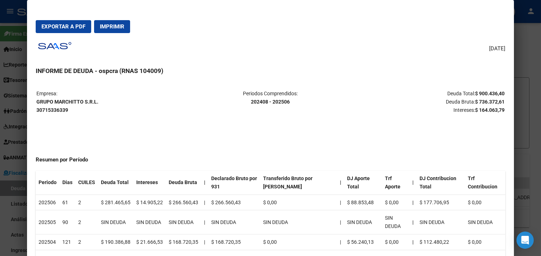
click at [478, 93] on strong "$ 900.436,40" at bounding box center [490, 94] width 30 height 6
drag, startPoint x: 471, startPoint y: 93, endPoint x: 501, endPoint y: 94, distance: 30.6
click at [501, 94] on table "Empresa: GRUPO [PERSON_NAME] S.R.L. 30715336339 Periodos Comprendidos: 202408 -…" at bounding box center [270, 102] width 469 height 26
click at [74, 27] on span "Exportar a PDF" at bounding box center [63, 26] width 44 height 6
click at [528, 55] on div at bounding box center [270, 128] width 541 height 256
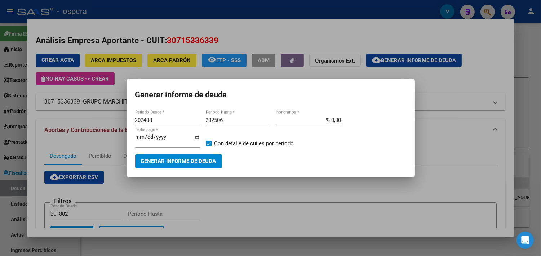
click at [528, 55] on div at bounding box center [270, 128] width 541 height 256
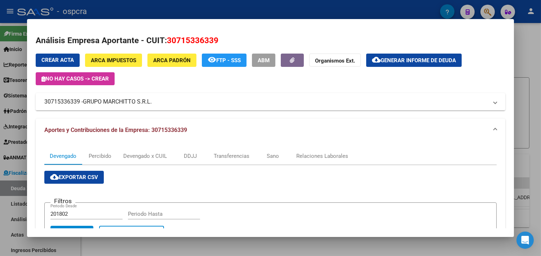
click at [528, 56] on div at bounding box center [270, 128] width 541 height 256
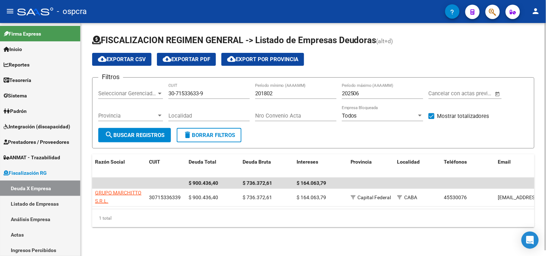
click at [184, 86] on div "30-71533633-9 CUIT" at bounding box center [209, 91] width 81 height 15
click at [184, 95] on input "30-71533633-9" at bounding box center [209, 93] width 81 height 6
paste input "797438-3"
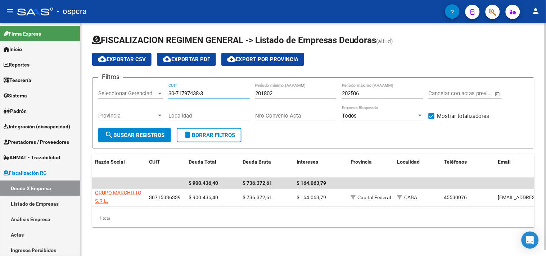
type input "30-71797438-3"
click at [132, 138] on span "search Buscar Registros" at bounding box center [135, 135] width 60 height 6
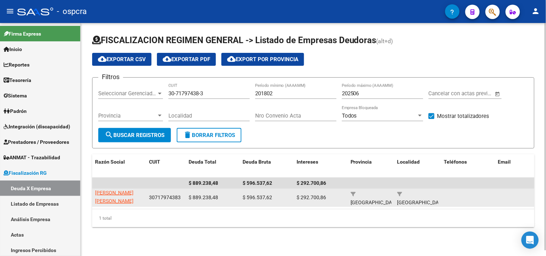
click at [107, 197] on app-link-go-to "[PERSON_NAME] [PERSON_NAME] S.R.L" at bounding box center [119, 201] width 48 height 24
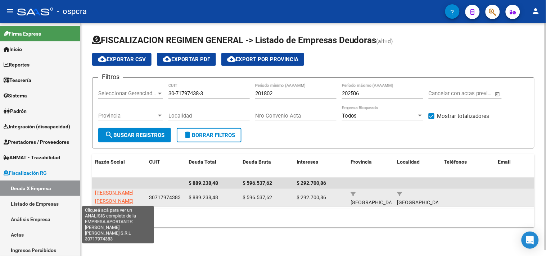
click at [106, 193] on span "[PERSON_NAME] [PERSON_NAME] S.R.L" at bounding box center [114, 201] width 39 height 22
type textarea "30717974383"
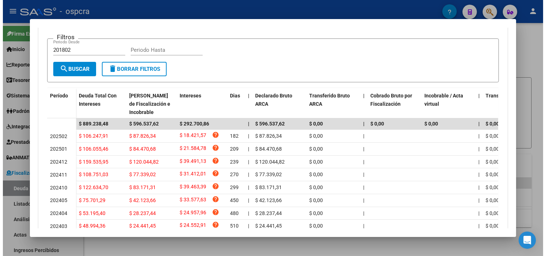
scroll to position [213, 0]
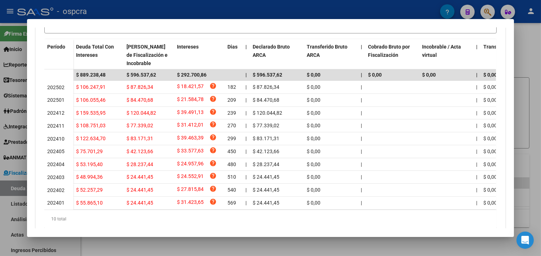
click at [524, 53] on div at bounding box center [270, 128] width 541 height 256
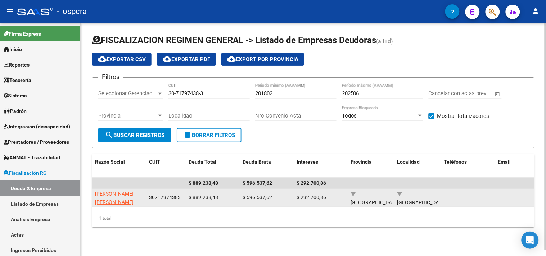
scroll to position [0, 0]
drag, startPoint x: 130, startPoint y: 200, endPoint x: 94, endPoint y: 194, distance: 36.1
click at [94, 194] on datatable-body-cell "[PERSON_NAME] [PERSON_NAME] S.R.L" at bounding box center [119, 198] width 54 height 18
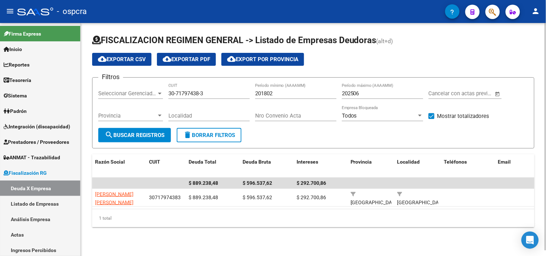
click at [128, 226] on div "1 total" at bounding box center [313, 219] width 443 height 18
click at [249, 251] on div "FISCALIZACION REGIMEN GENERAL -> Listado de Empresas Deudoras (alt+d) cloud_dow…" at bounding box center [314, 137] width 466 height 228
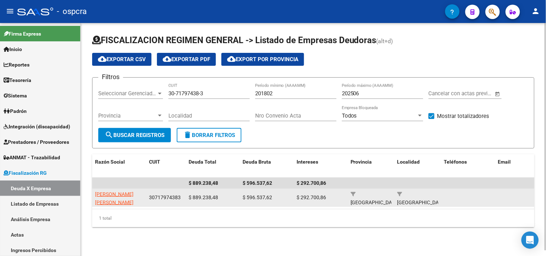
click at [163, 195] on span "30717974383" at bounding box center [165, 198] width 32 height 6
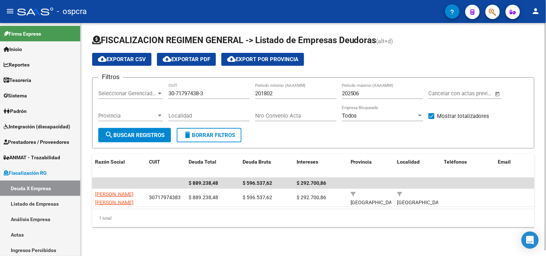
click at [183, 228] on div "1 total" at bounding box center [313, 219] width 443 height 18
click at [190, 91] on input "30-71797438-3" at bounding box center [209, 93] width 81 height 6
paste input "20-23523088-8"
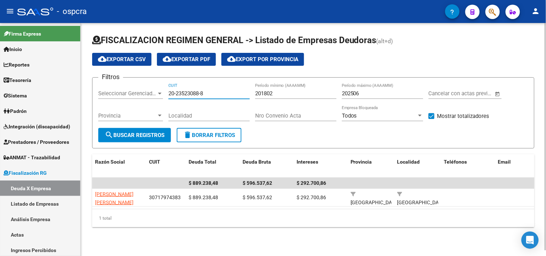
type input "20-23523088-8"
click at [129, 142] on form "Filtros Seleccionar Gerenciador Seleccionar Gerenciador 20-23523088-8 CUIT 2018…" at bounding box center [313, 112] width 443 height 71
click at [129, 138] on span "search Buscar Registros" at bounding box center [135, 135] width 60 height 6
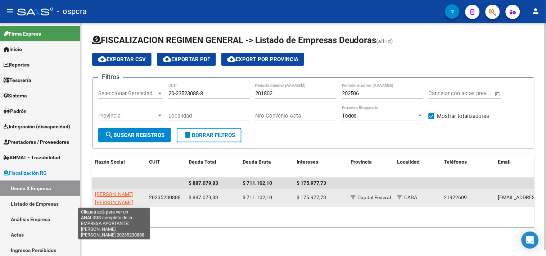
click at [111, 201] on span "[PERSON_NAME] [PERSON_NAME]" at bounding box center [114, 199] width 39 height 14
type textarea "20235230888"
